Goal: Navigation & Orientation: Go to known website

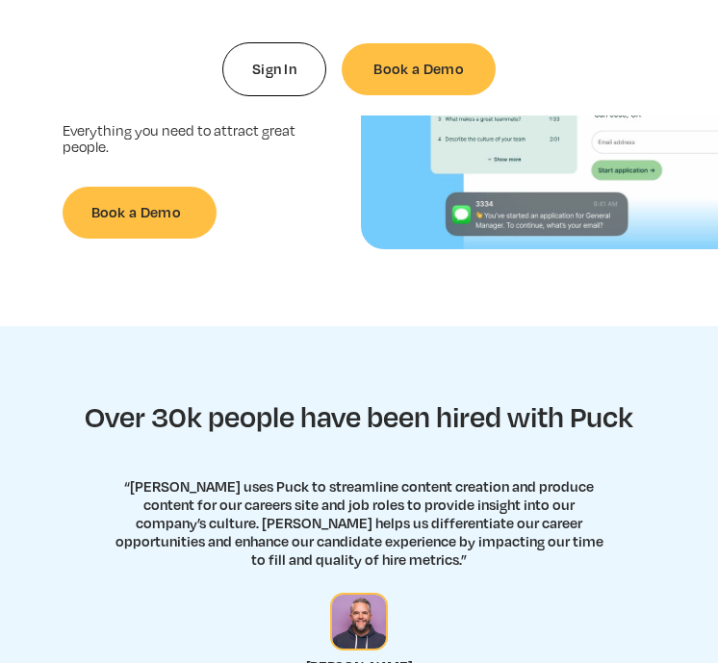
scroll to position [221, 0]
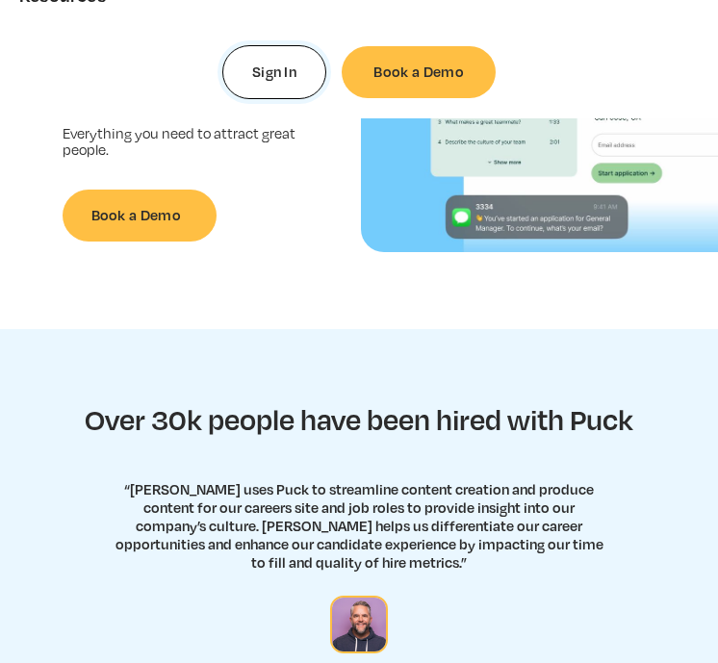
click at [293, 89] on link "Sign In" at bounding box center [274, 72] width 104 height 54
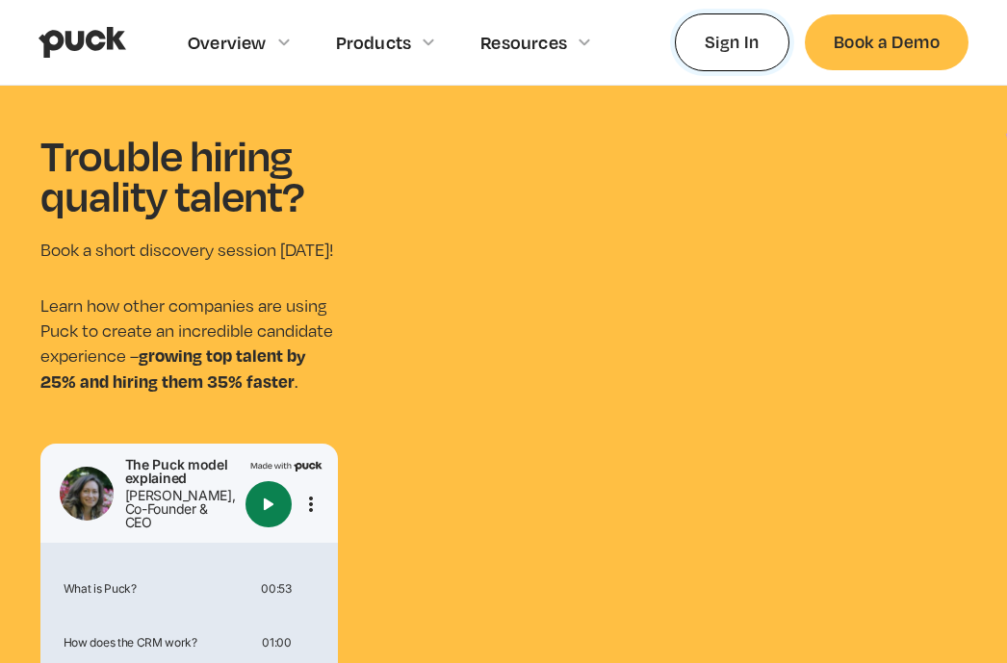
click at [717, 51] on link "Sign In" at bounding box center [732, 41] width 115 height 57
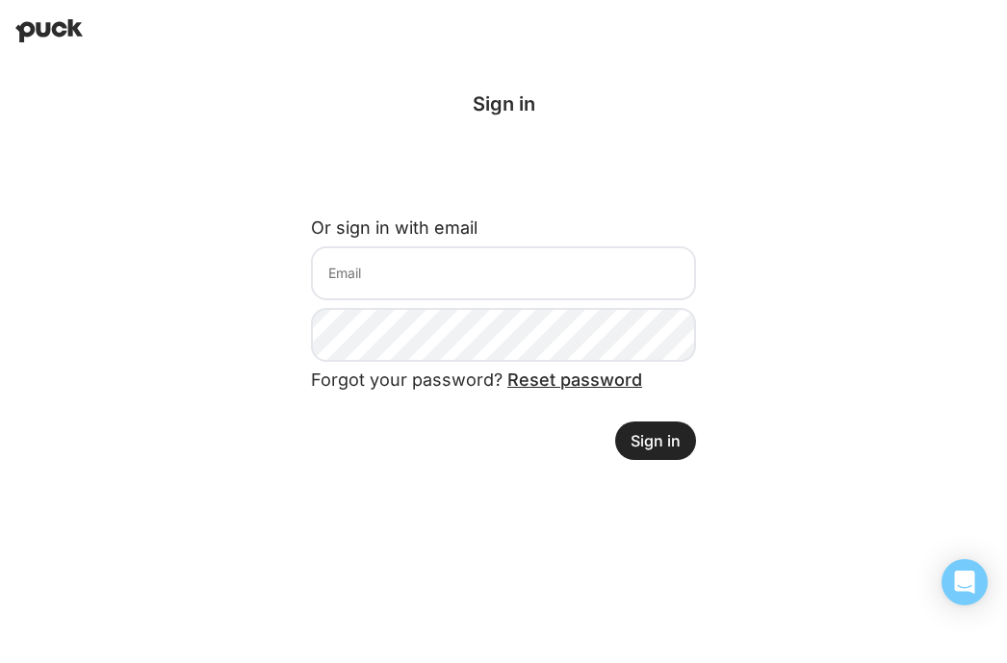
click at [710, 467] on div "Sign in Or sign in with email Forgot your password? Reset password Sign in" at bounding box center [503, 276] width 447 height 429
